Goal: Task Accomplishment & Management: Manage account settings

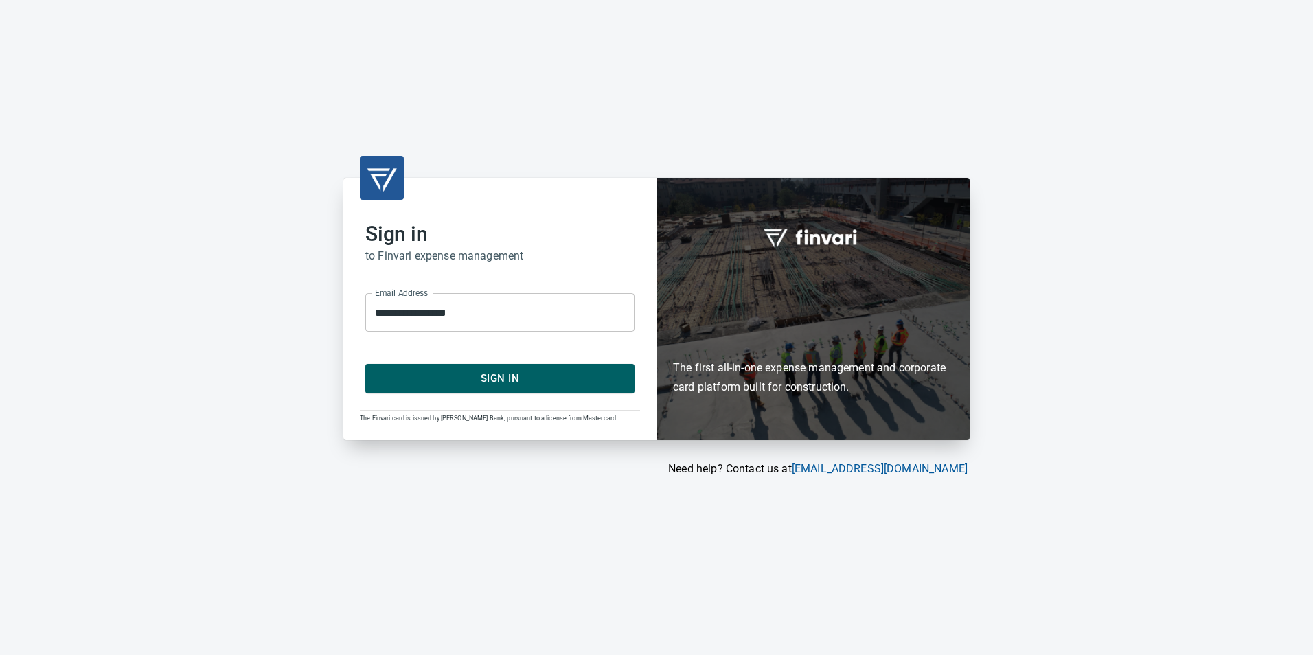
click at [475, 396] on div "**********" at bounding box center [499, 309] width 313 height 262
click at [475, 382] on span "Sign In" at bounding box center [499, 378] width 239 height 18
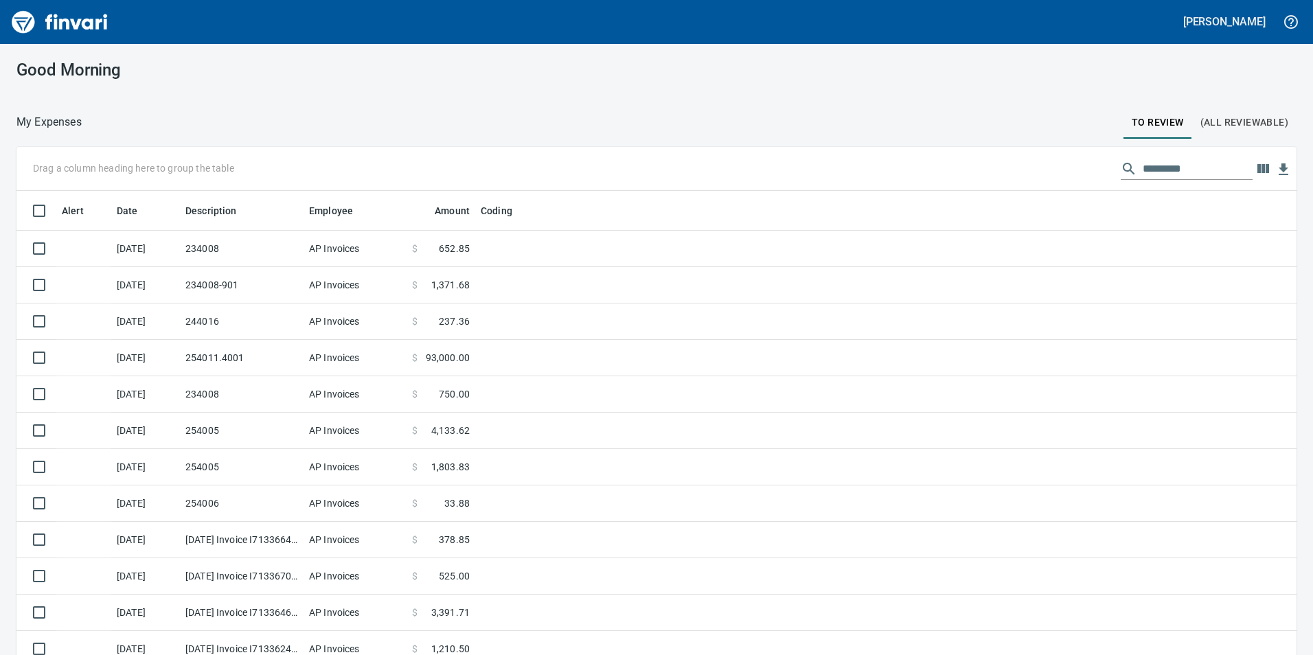
scroll to position [494, 1249]
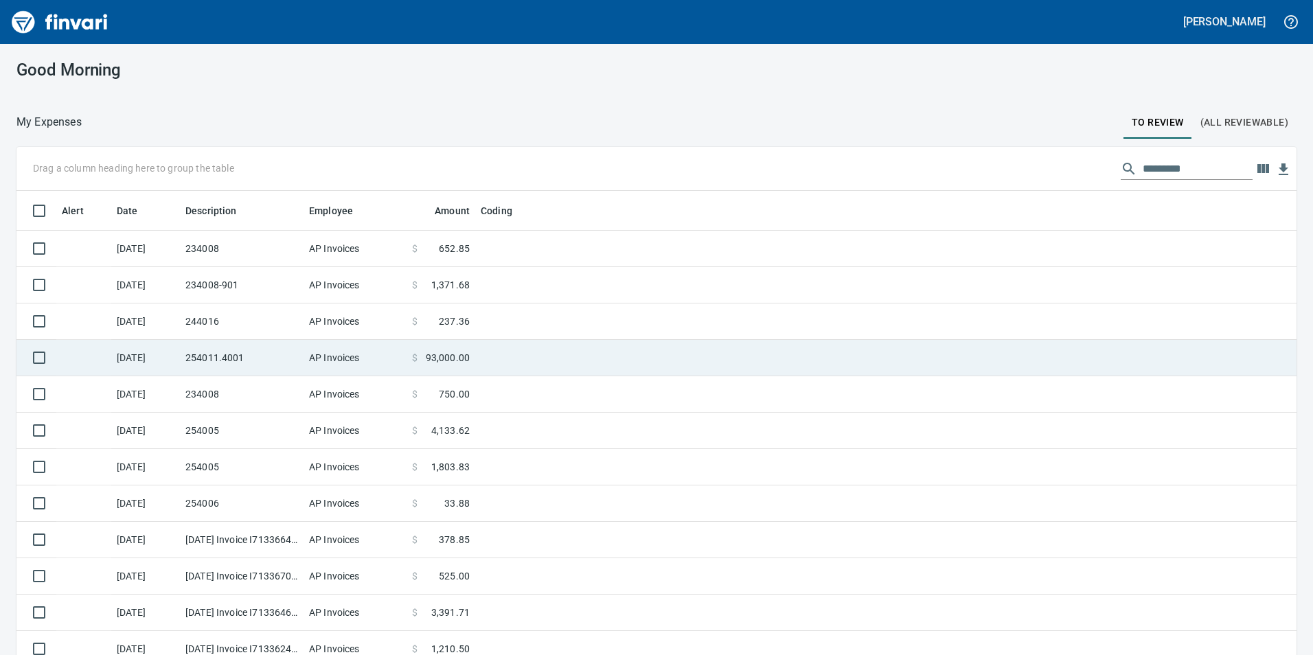
click at [542, 358] on td at bounding box center [646, 358] width 343 height 36
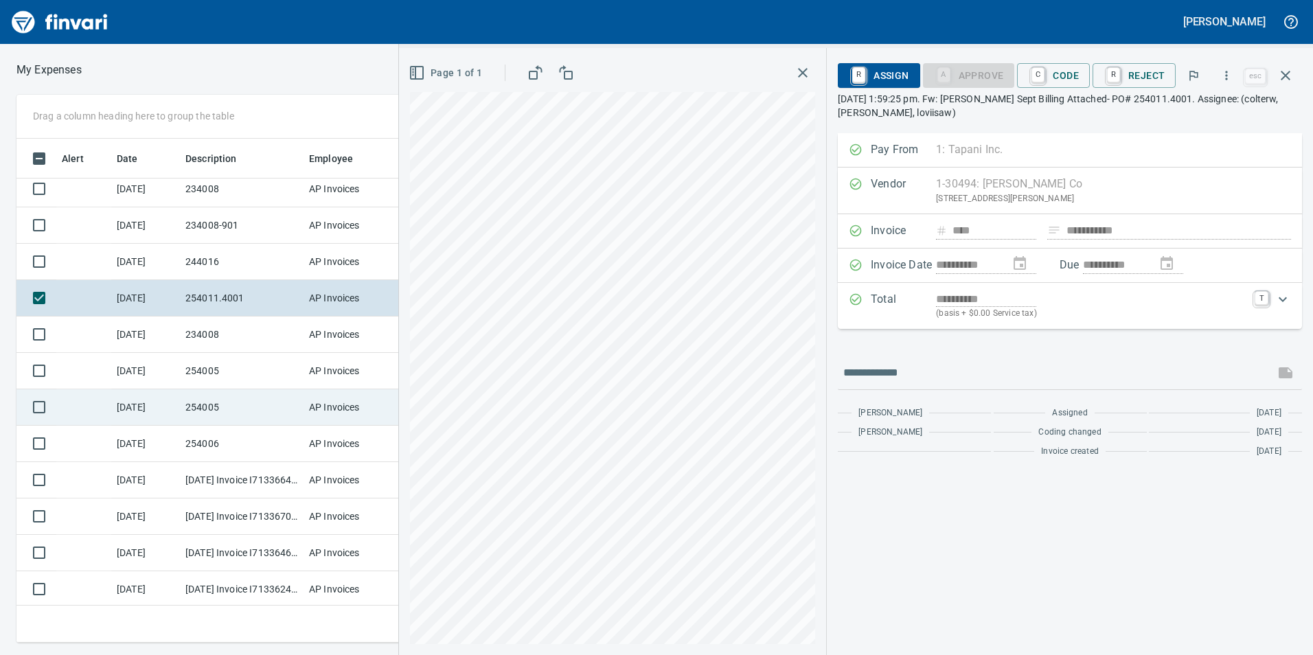
scroll to position [10, 0]
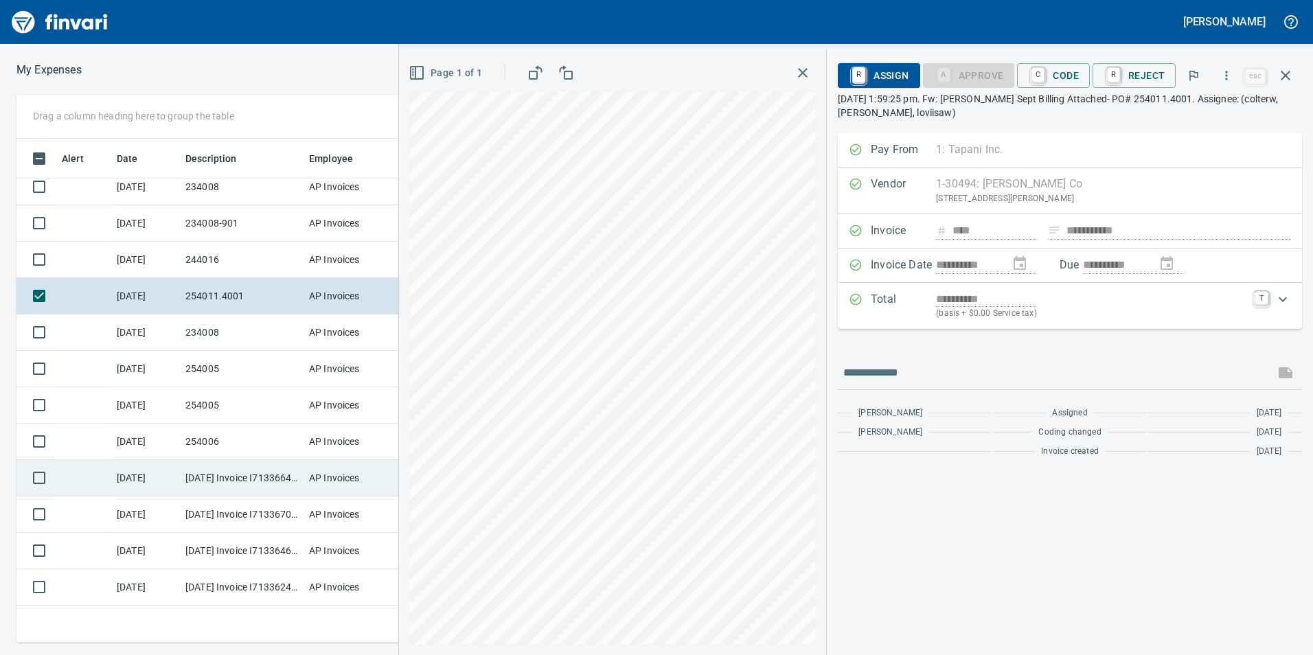
click at [284, 472] on td "[DATE] Invoice I7133664 from [PERSON_NAME] Company Inc. (1-10431)" at bounding box center [242, 478] width 124 height 36
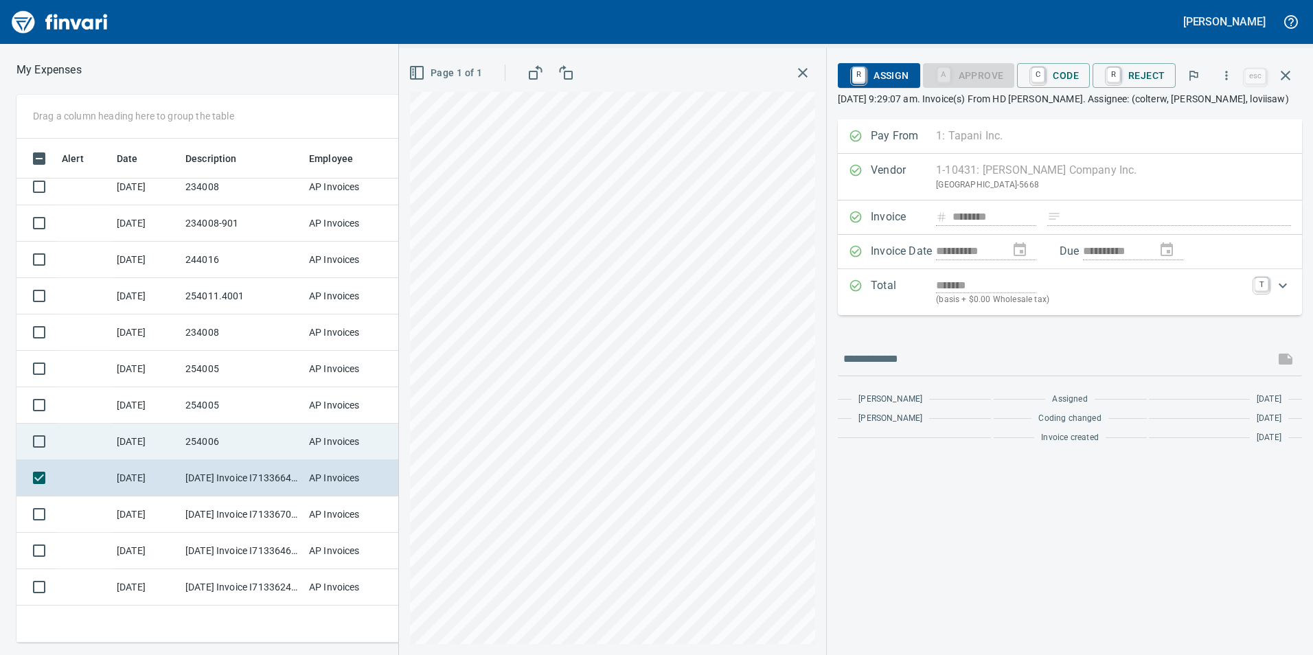
click at [282, 435] on td "254006" at bounding box center [242, 442] width 124 height 36
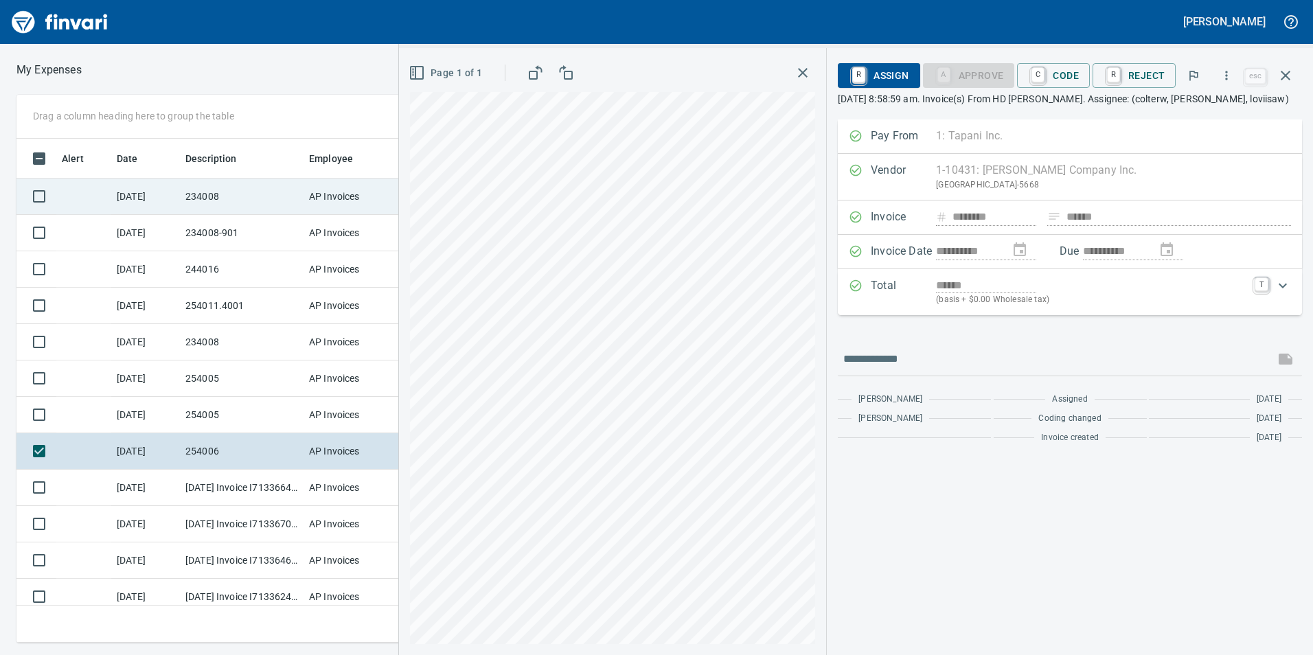
click at [230, 211] on td "234008" at bounding box center [242, 197] width 124 height 36
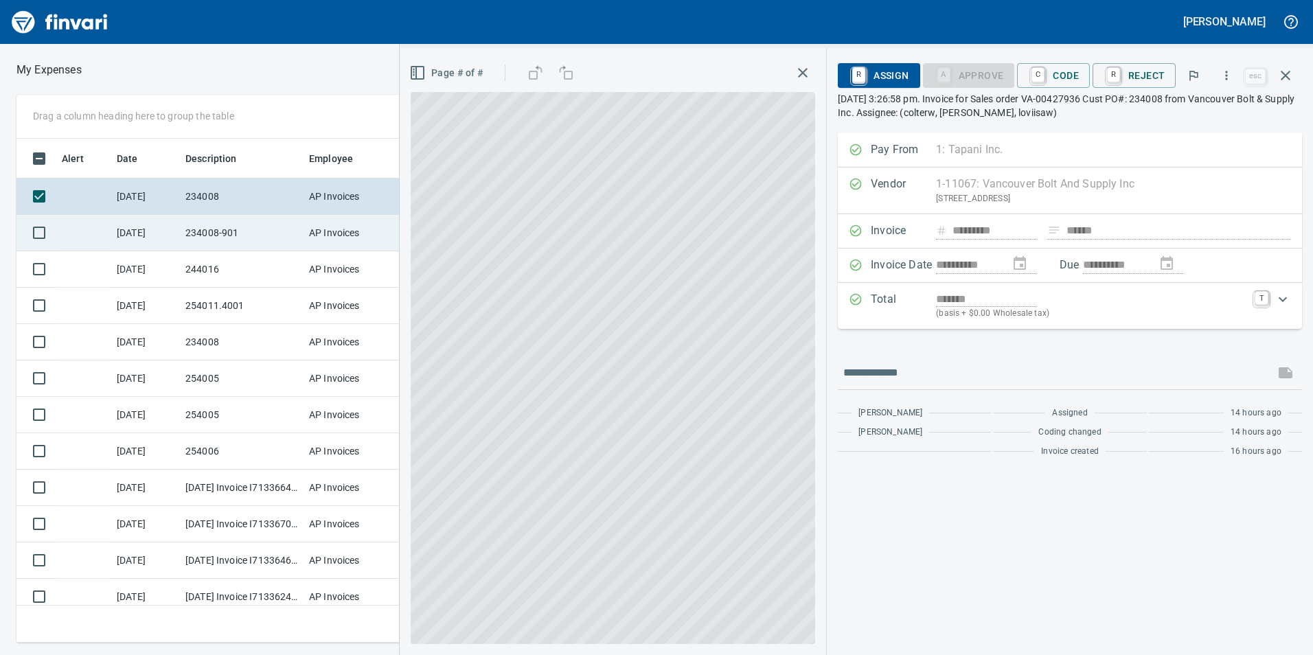
click at [240, 240] on td "234008-901" at bounding box center [242, 233] width 124 height 36
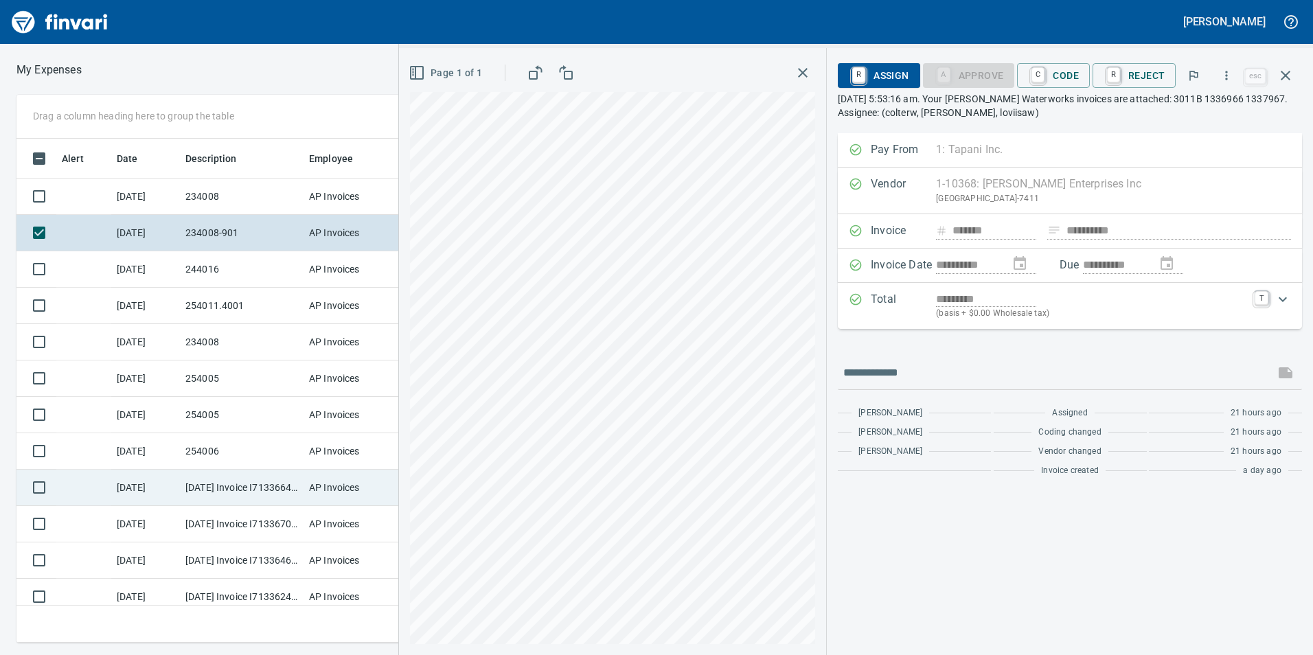
scroll to position [10, 0]
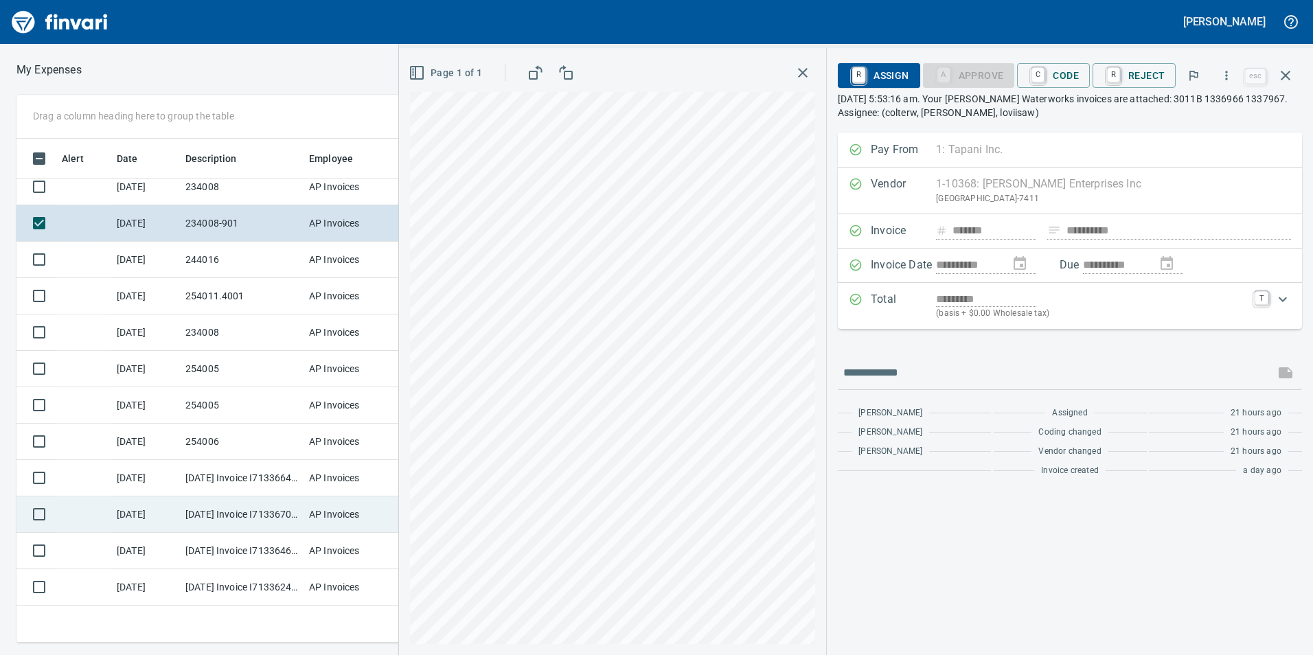
click at [251, 523] on td "[DATE] Invoice I7133670 from H.D. [PERSON_NAME] Company Inc. (1-10431)" at bounding box center [242, 514] width 124 height 36
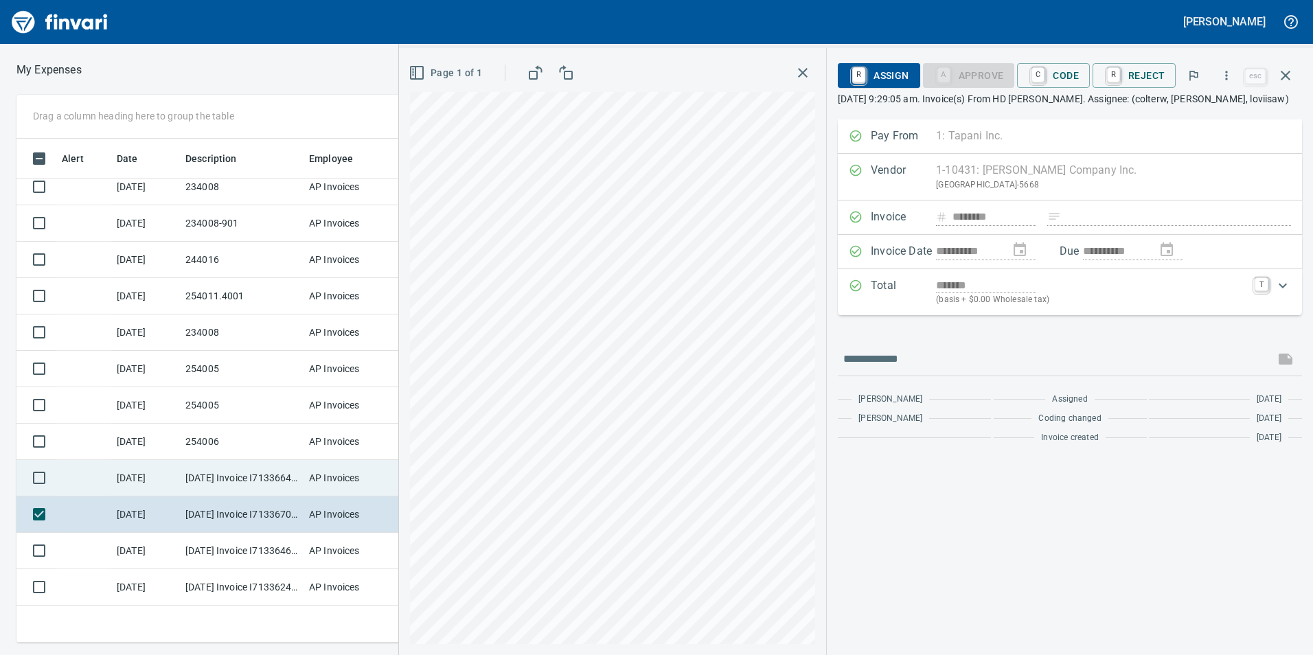
click at [268, 472] on td "[DATE] Invoice I7133664 from [PERSON_NAME] Company Inc. (1-10431)" at bounding box center [242, 478] width 124 height 36
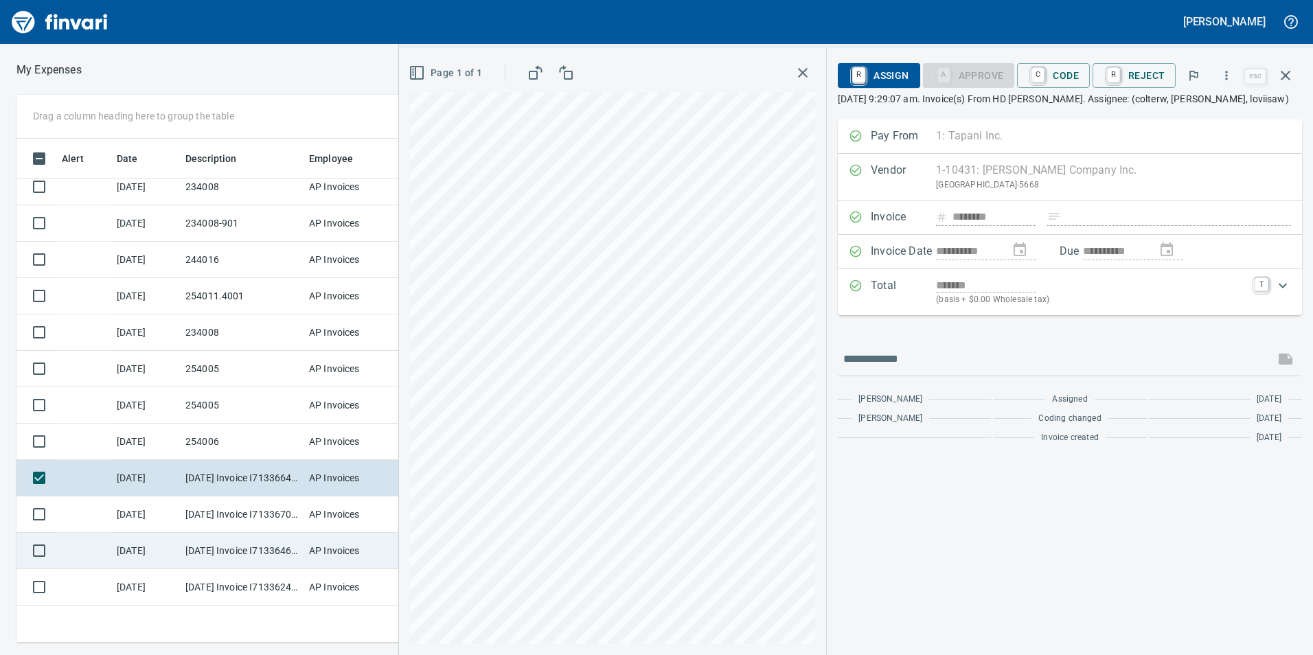
click at [269, 542] on td "[DATE] Invoice I7133646 from [PERSON_NAME] Company Inc. (1-10431)" at bounding box center [242, 551] width 124 height 36
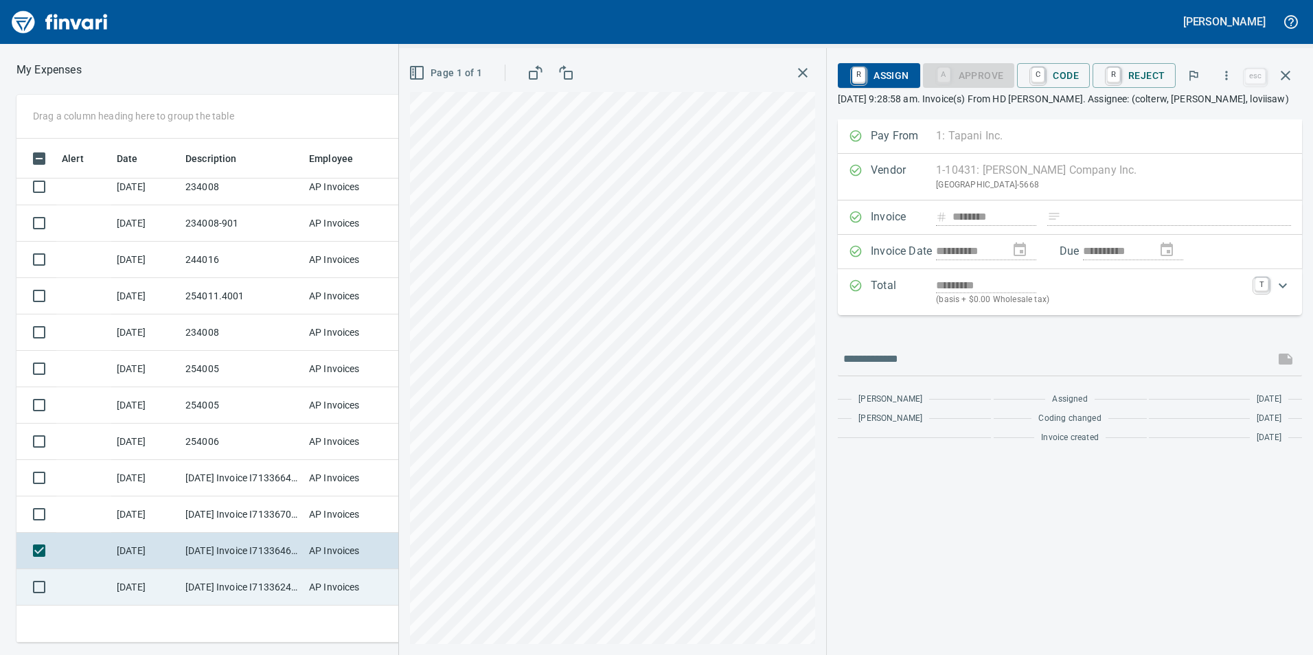
click at [261, 588] on td "[DATE] Invoice I7133624 from [PERSON_NAME] Company Inc. (1-10431)" at bounding box center [242, 587] width 124 height 36
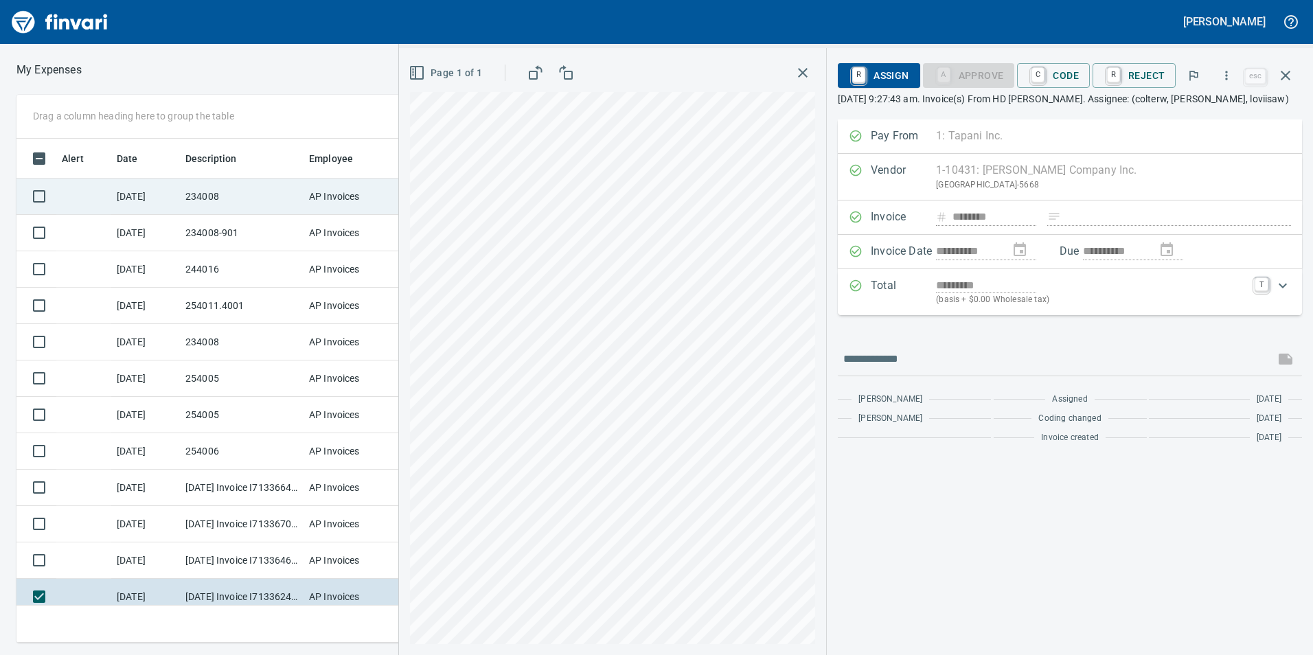
click at [261, 211] on td "234008" at bounding box center [242, 197] width 124 height 36
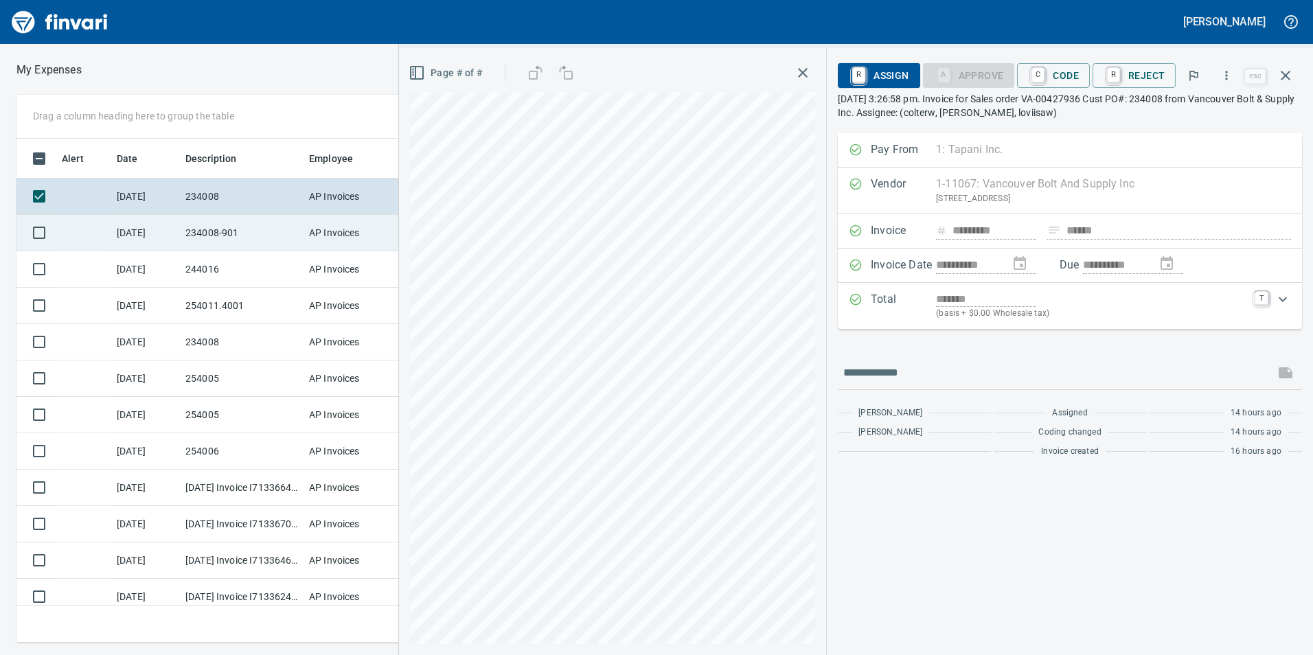
click at [267, 225] on td "234008-901" at bounding box center [242, 233] width 124 height 36
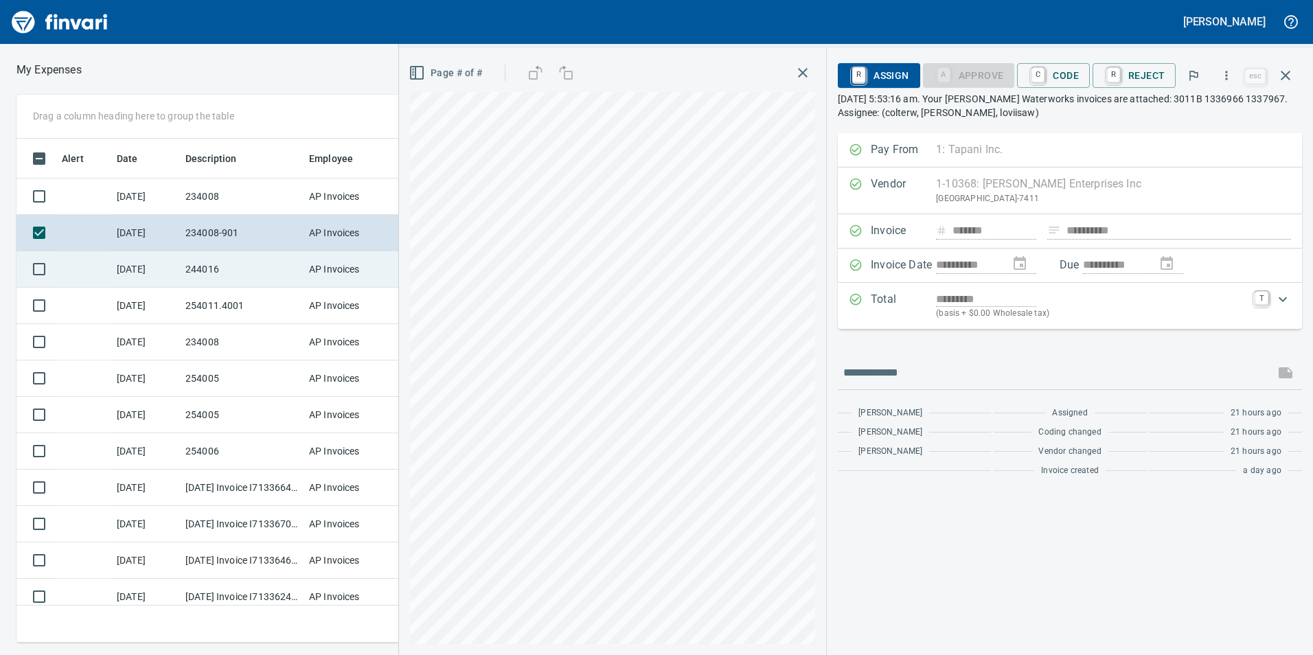
click at [268, 258] on td "244016" at bounding box center [242, 269] width 124 height 36
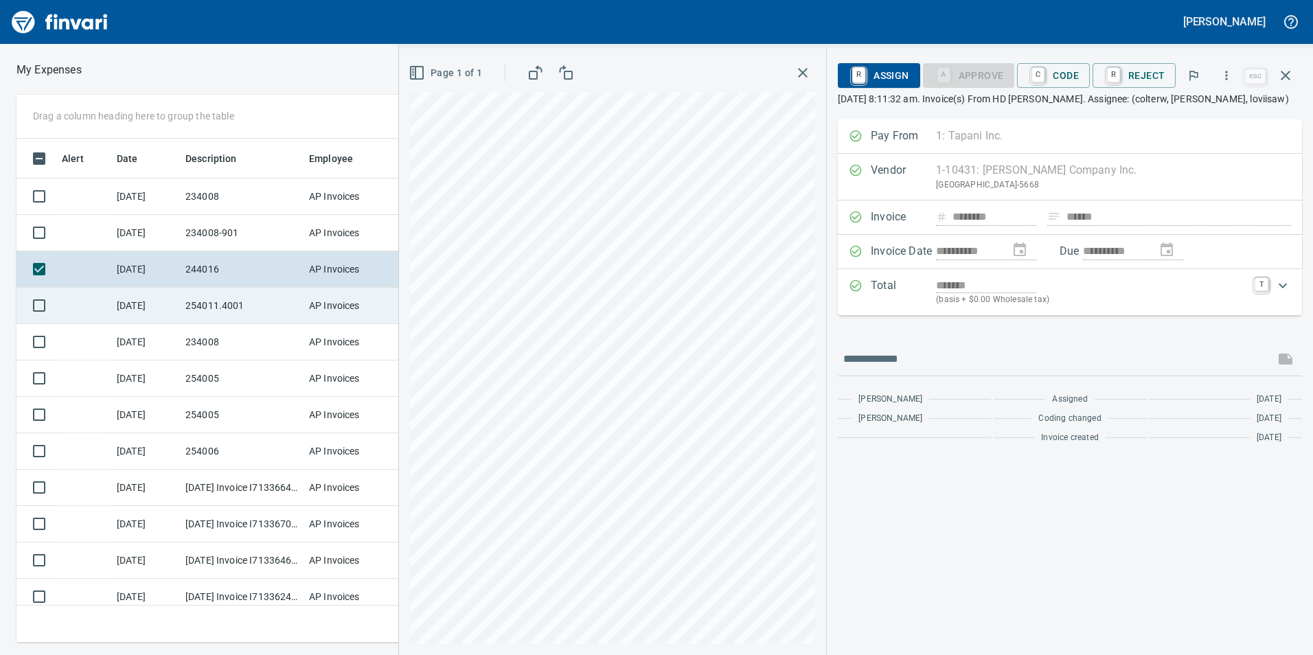
click at [282, 304] on td "254011.4001" at bounding box center [242, 306] width 124 height 36
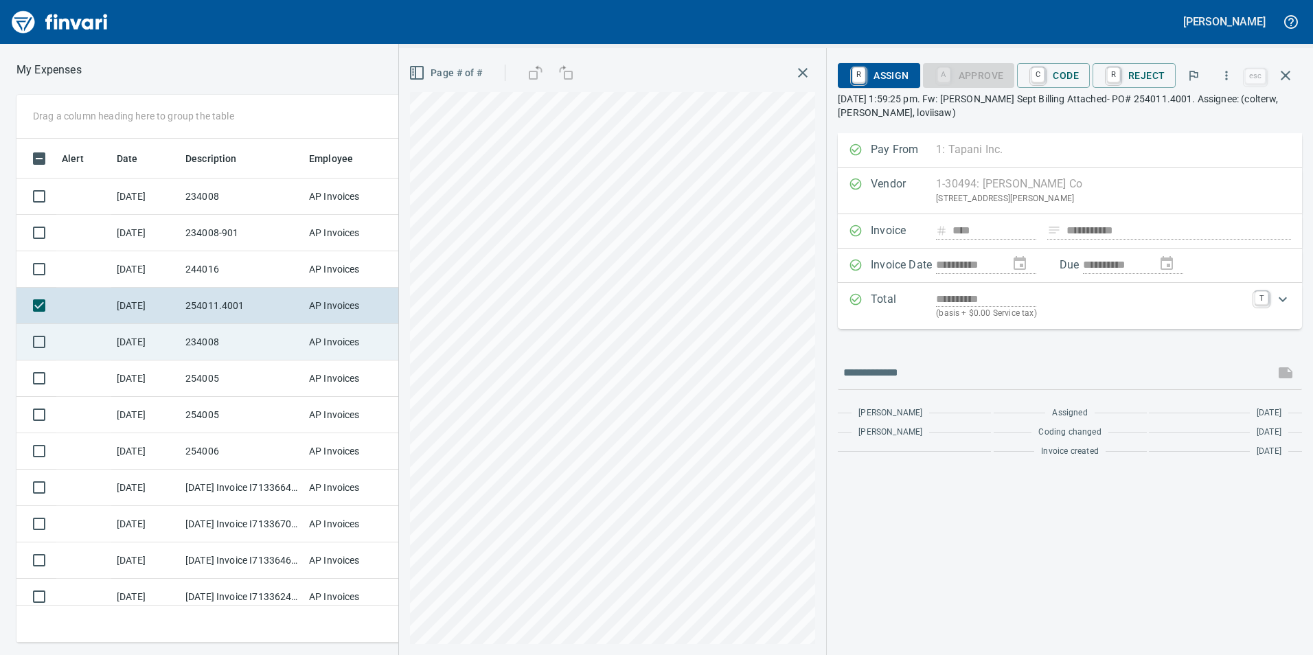
click at [279, 347] on td "234008" at bounding box center [242, 342] width 124 height 36
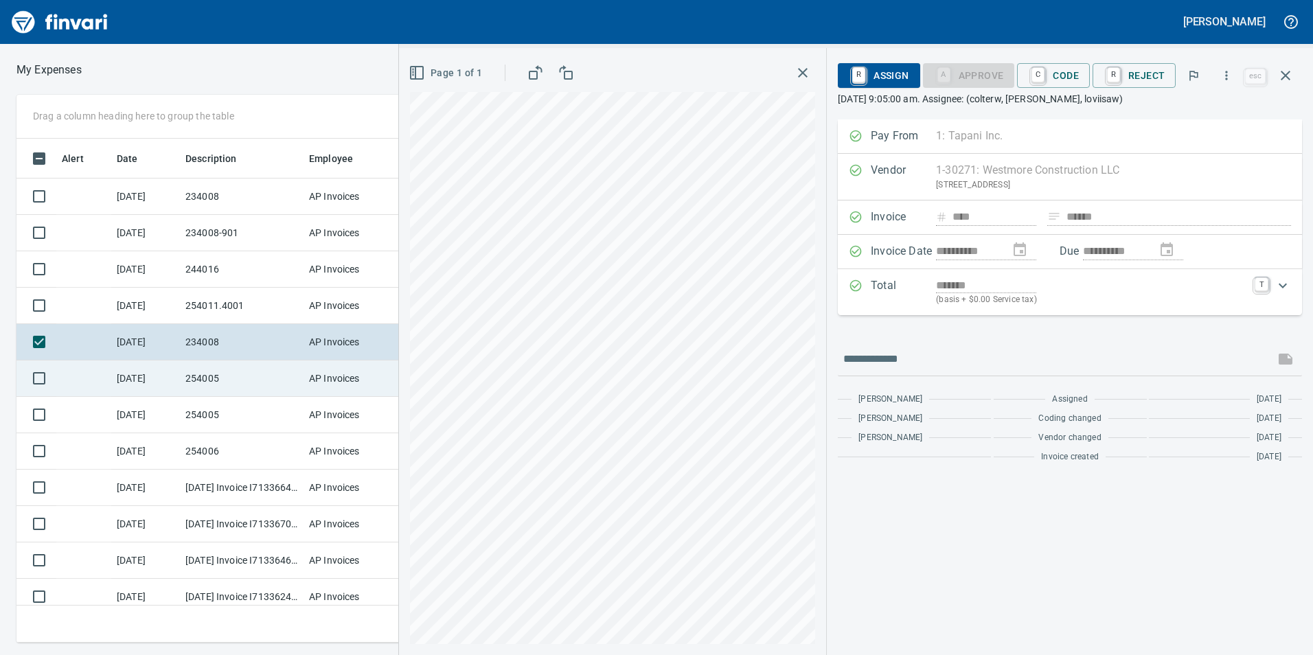
click at [284, 377] on td "254005" at bounding box center [242, 378] width 124 height 36
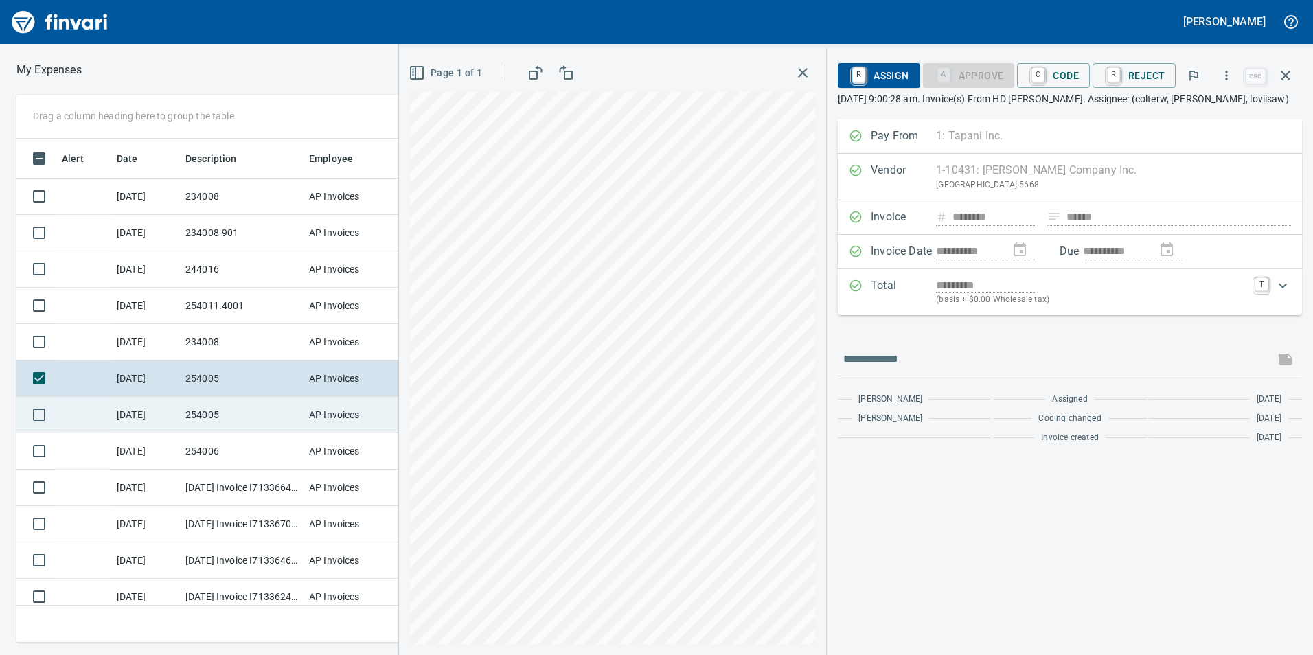
drag, startPoint x: 284, startPoint y: 377, endPoint x: 241, endPoint y: 424, distance: 63.7
click at [241, 424] on td "254005" at bounding box center [242, 415] width 124 height 36
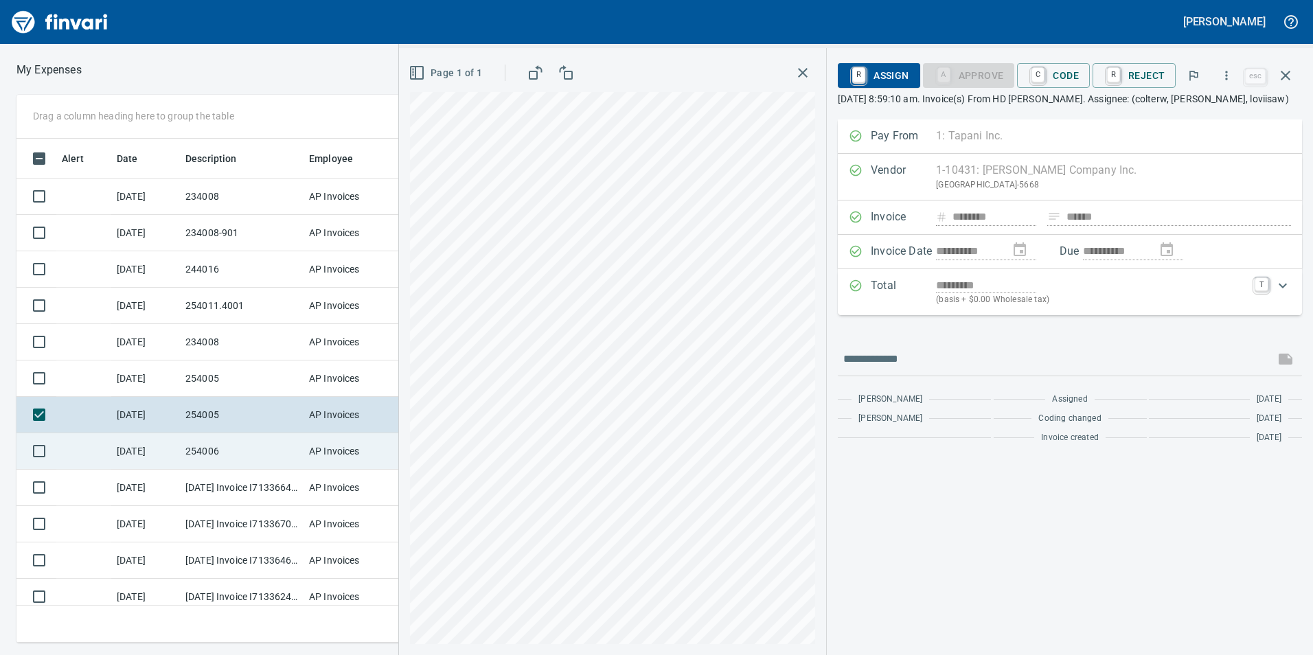
click at [245, 450] on td "254006" at bounding box center [242, 451] width 124 height 36
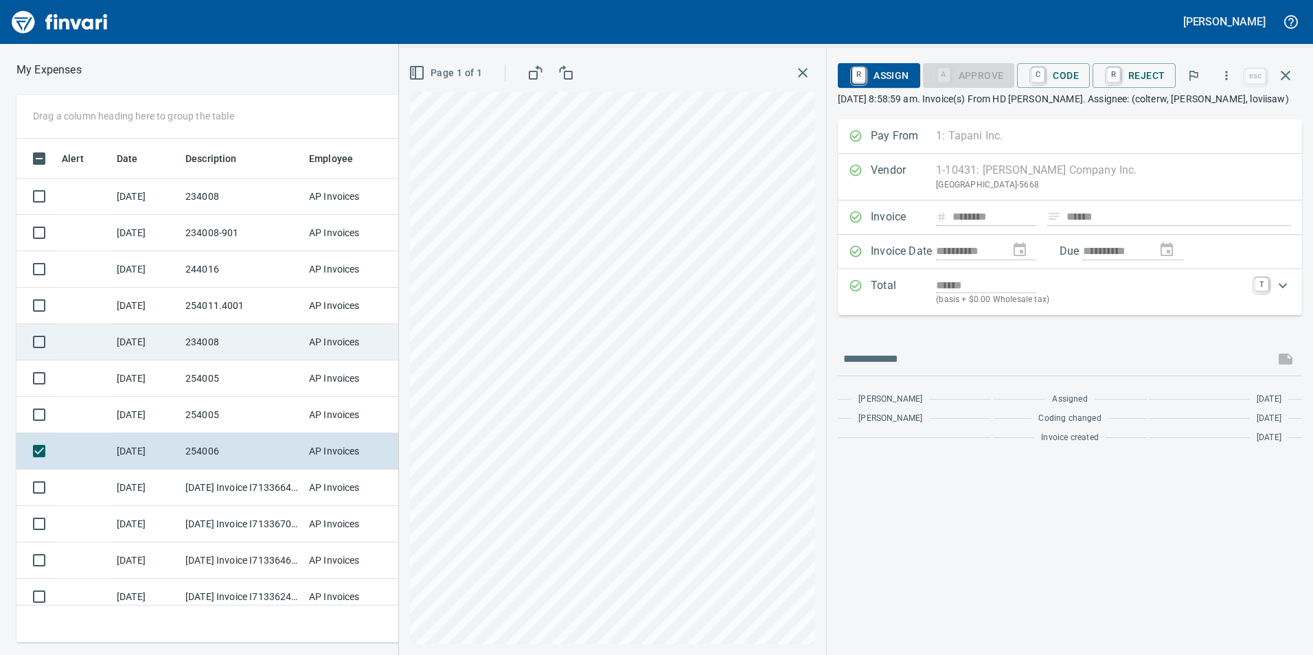
click at [259, 325] on td "234008" at bounding box center [242, 342] width 124 height 36
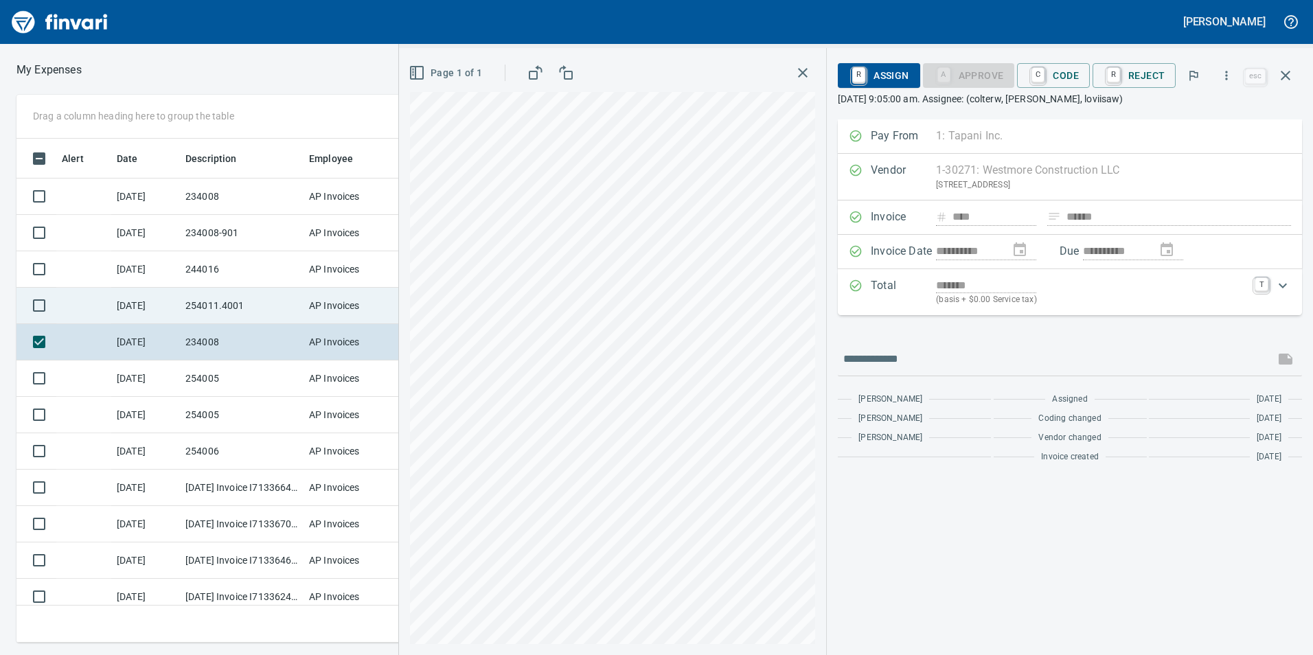
click at [255, 291] on td "254011.4001" at bounding box center [242, 306] width 124 height 36
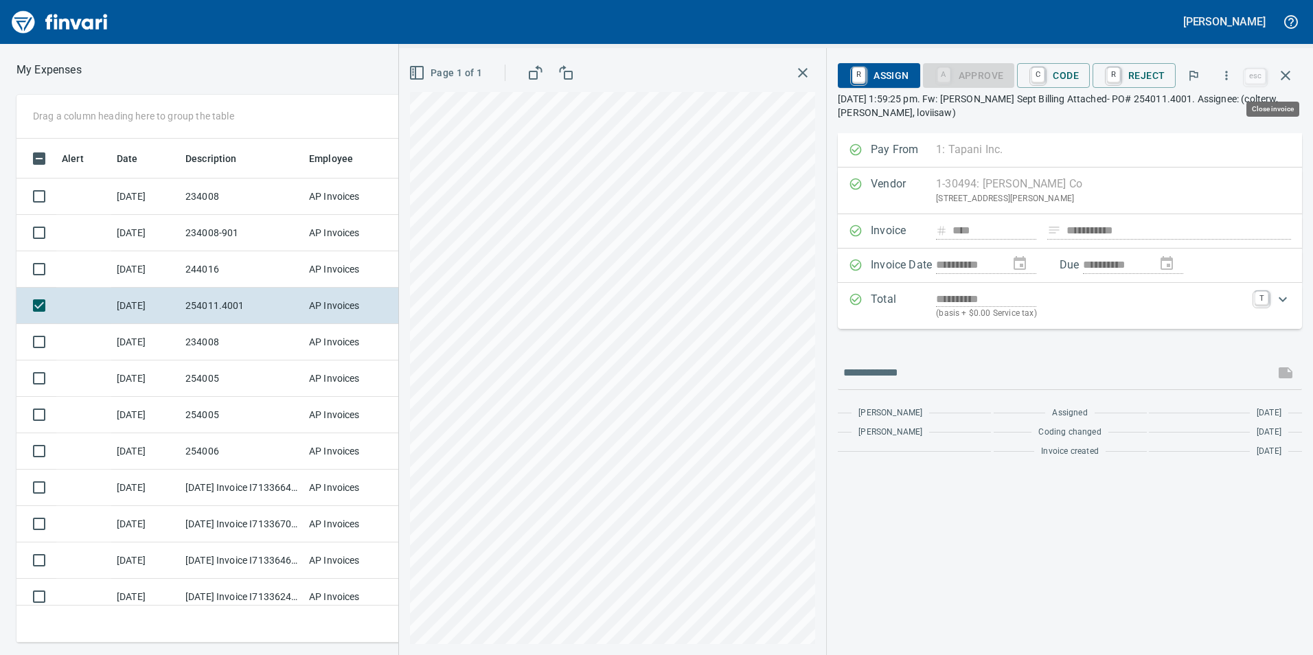
scroll to position [494, 916]
click at [1231, 82] on button "button" at bounding box center [1226, 75] width 30 height 30
click at [1175, 121] on span "Download" at bounding box center [1224, 115] width 132 height 16
click at [243, 343] on td "234008" at bounding box center [242, 342] width 124 height 36
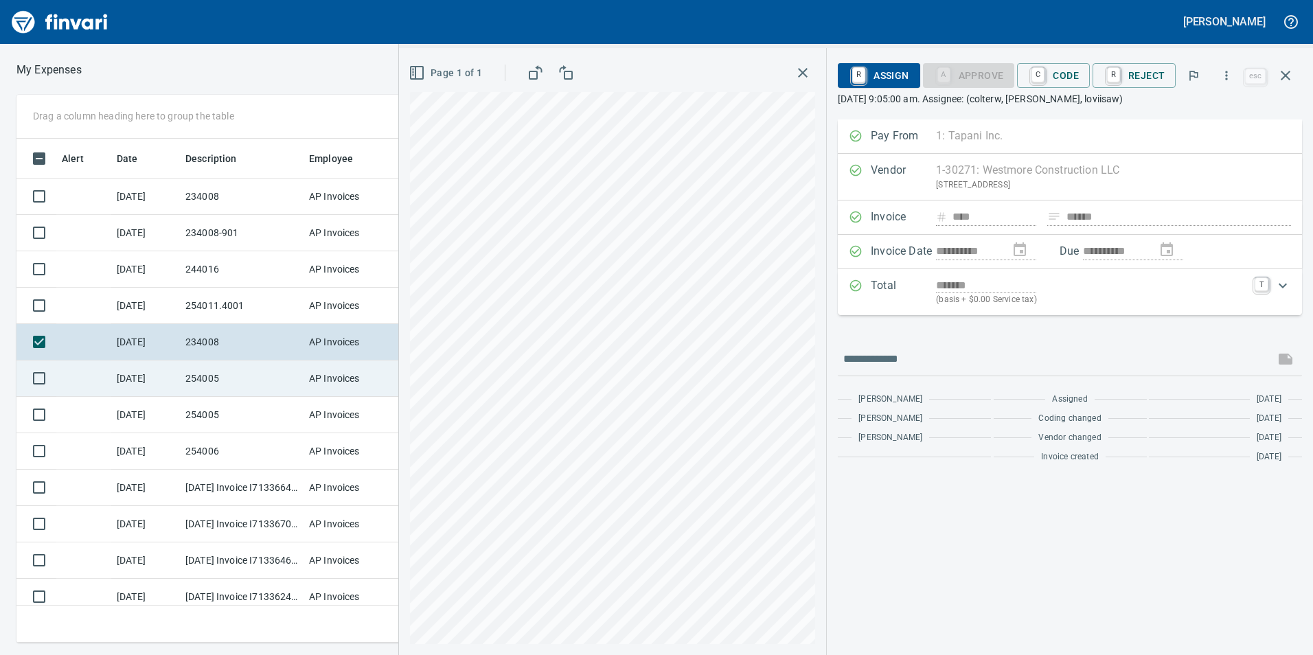
click at [235, 365] on td "254005" at bounding box center [242, 378] width 124 height 36
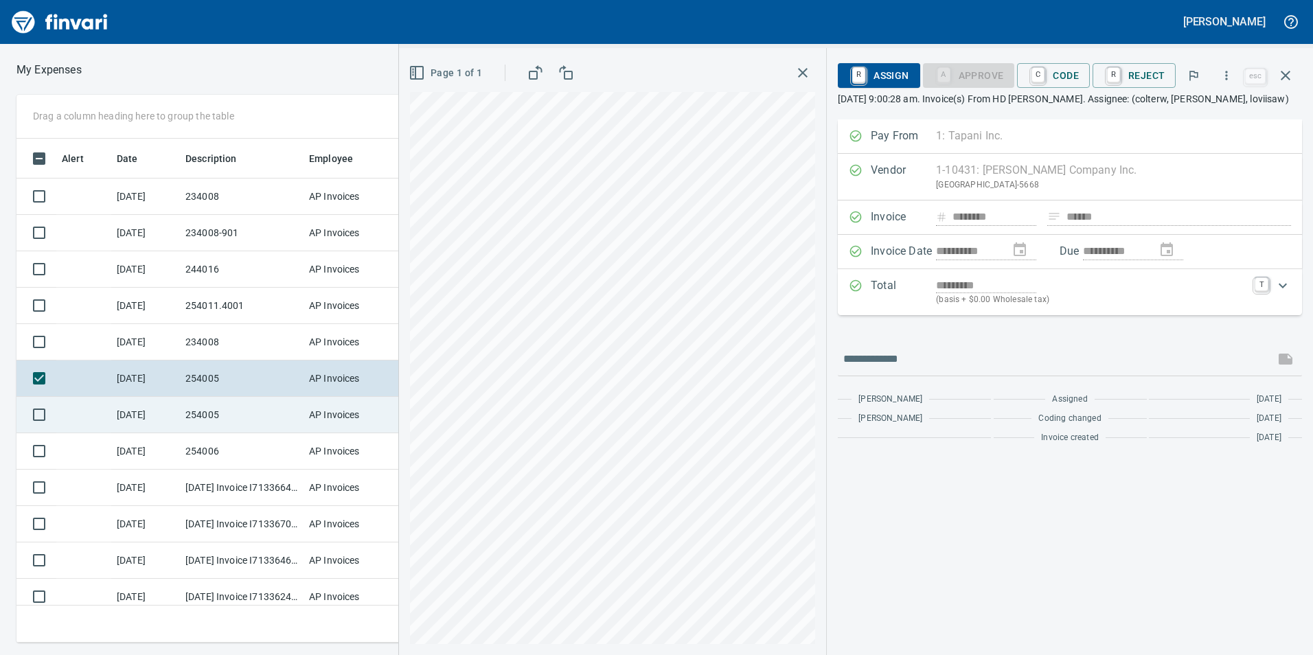
click at [253, 411] on td "254005" at bounding box center [242, 415] width 124 height 36
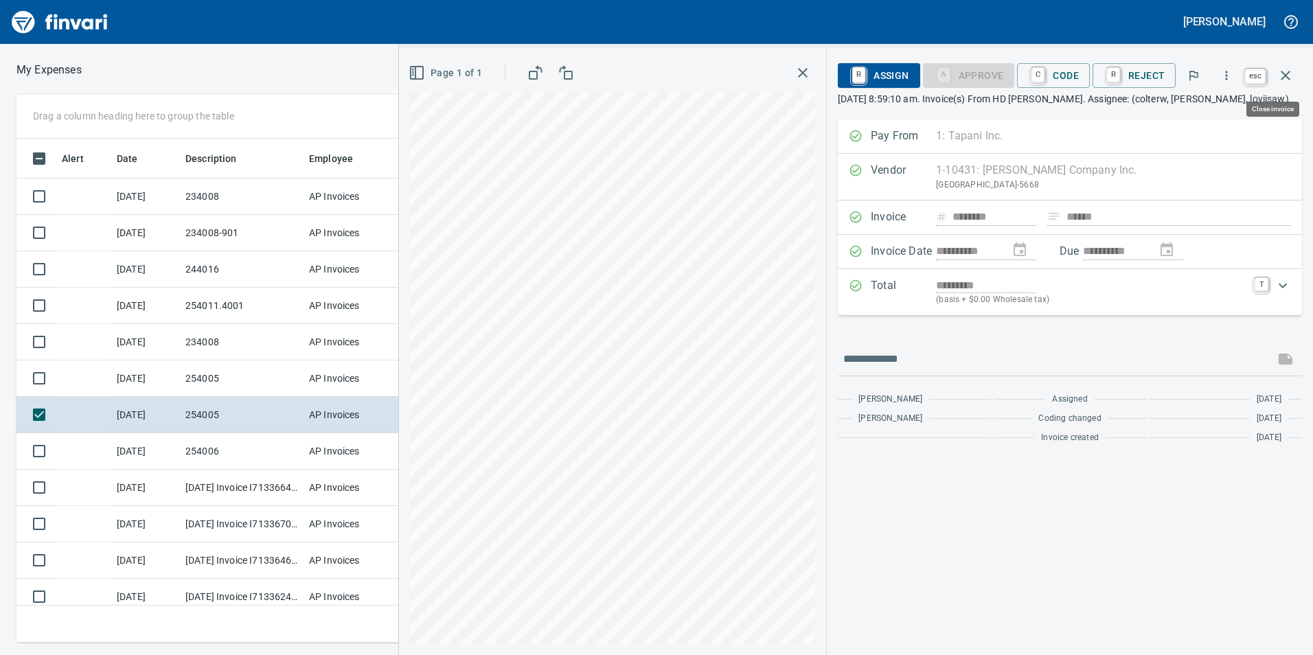
click at [1287, 86] on button "button" at bounding box center [1285, 75] width 33 height 33
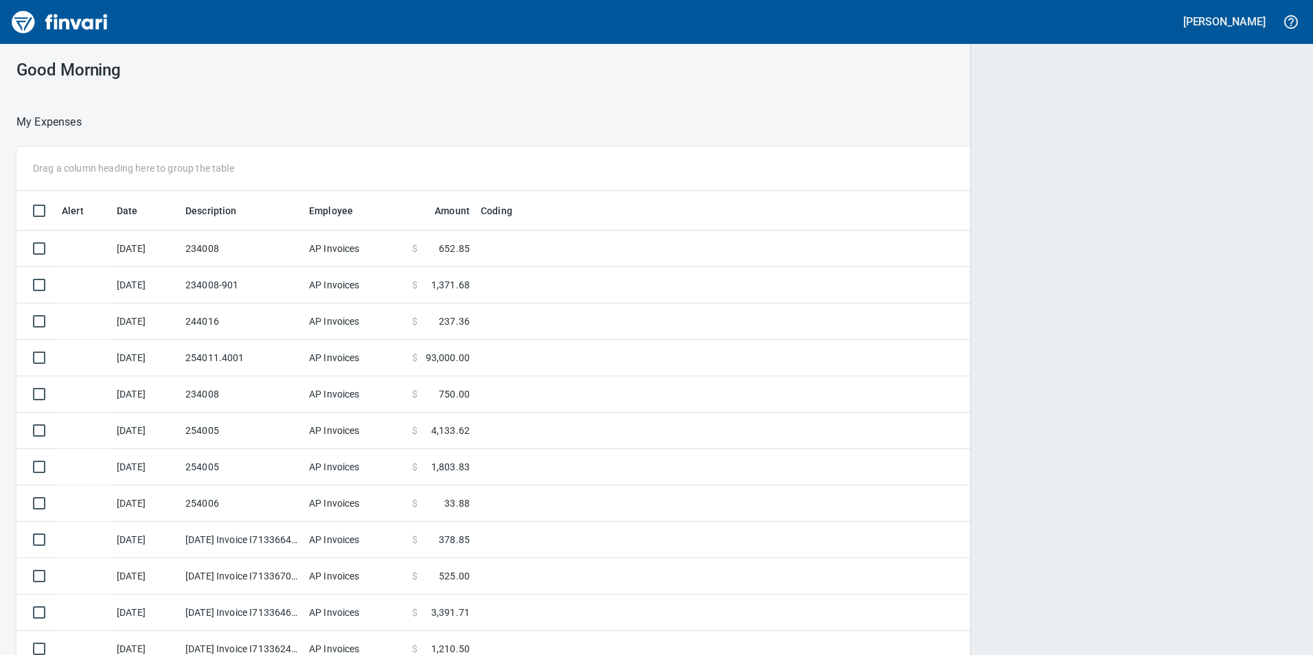
scroll to position [1, 1]
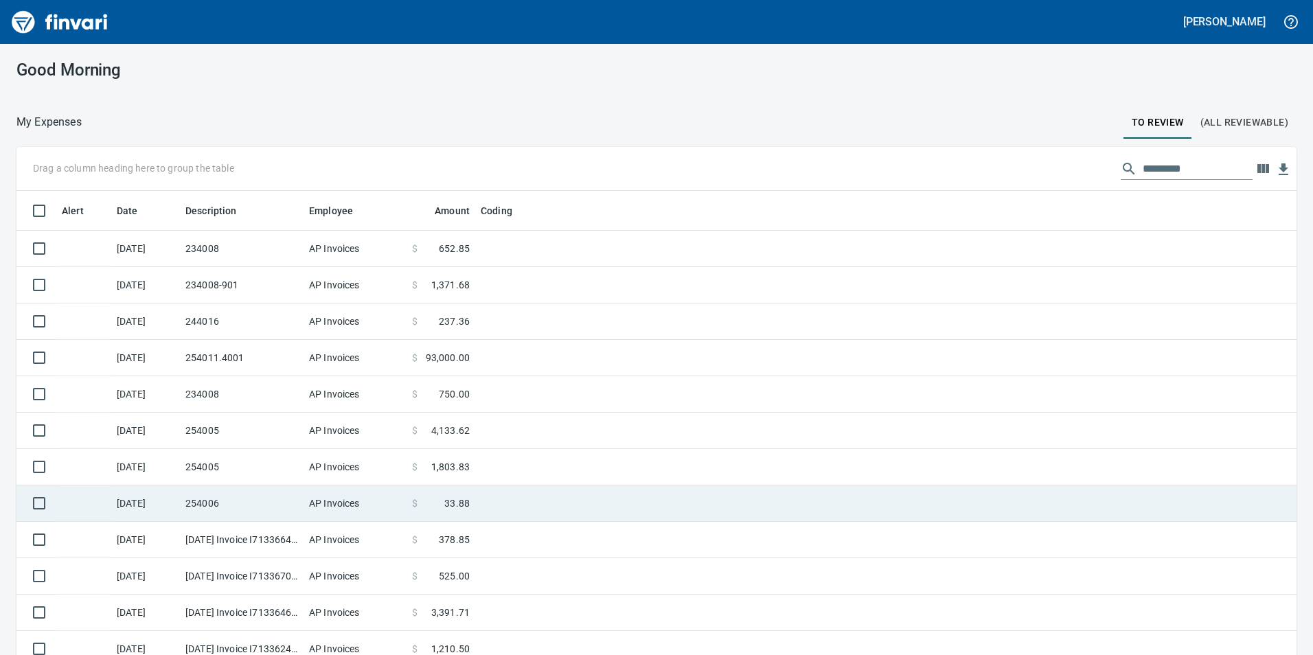
click at [486, 490] on td at bounding box center [646, 503] width 343 height 36
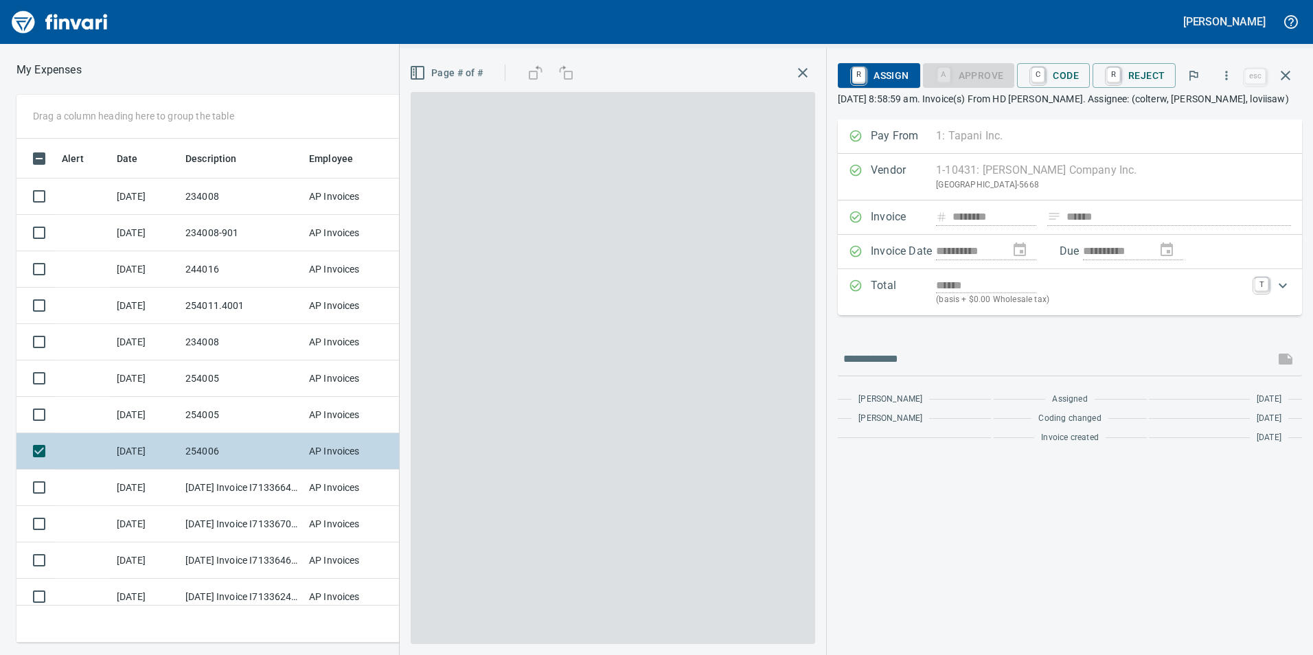
scroll to position [494, 916]
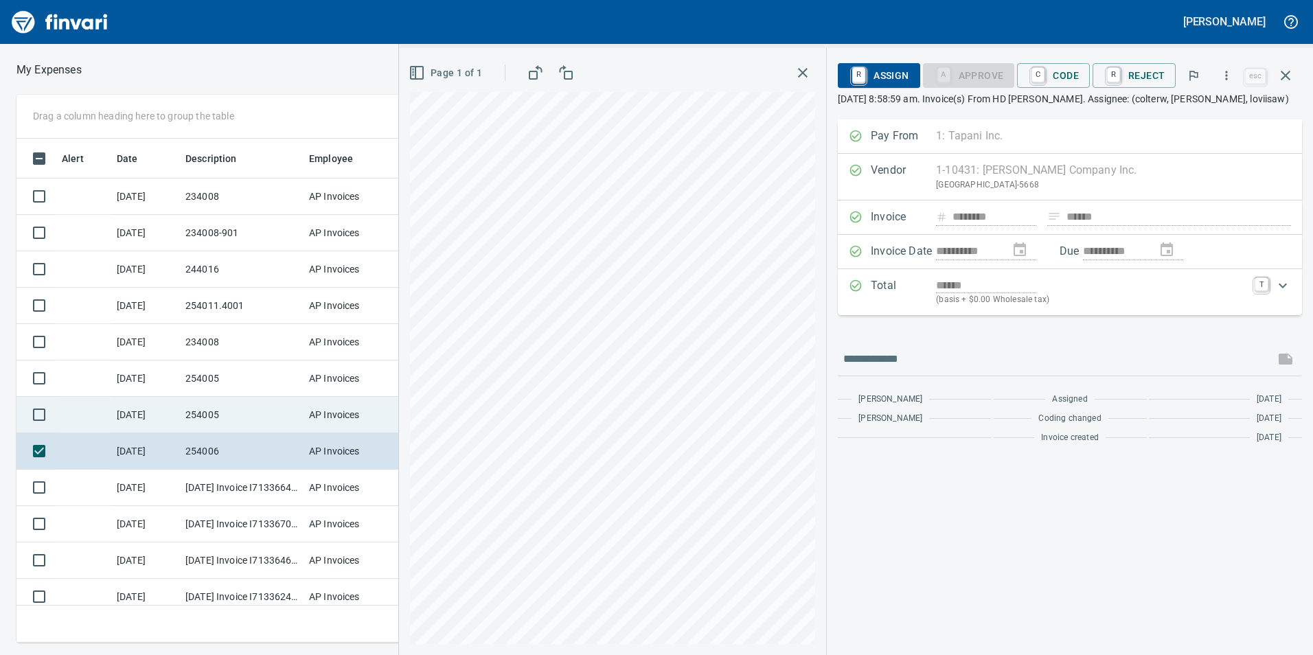
click at [238, 421] on td "254005" at bounding box center [242, 415] width 124 height 36
